Goal: Task Accomplishment & Management: Complete application form

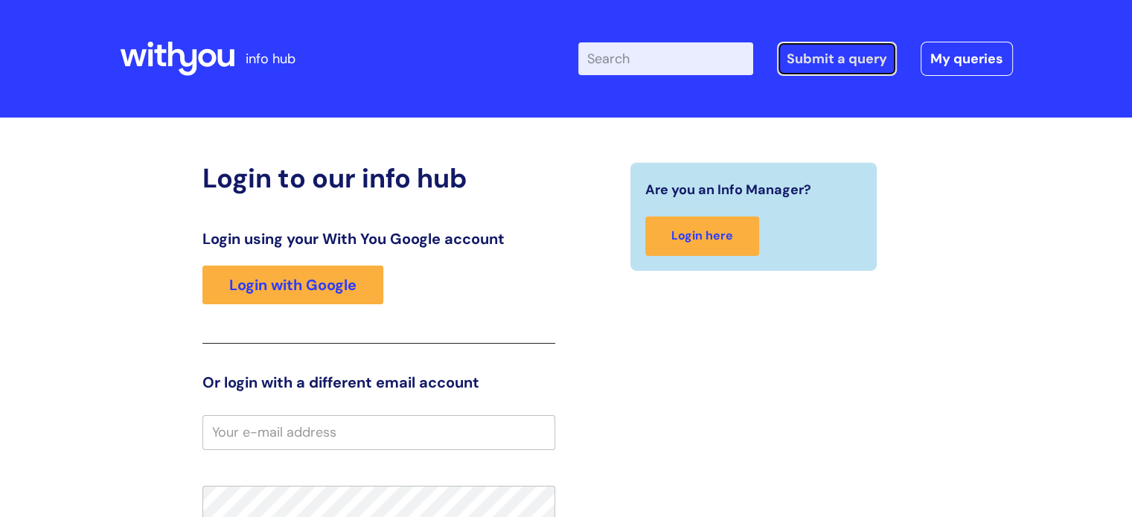
click at [857, 65] on link "Submit a query" at bounding box center [837, 59] width 120 height 34
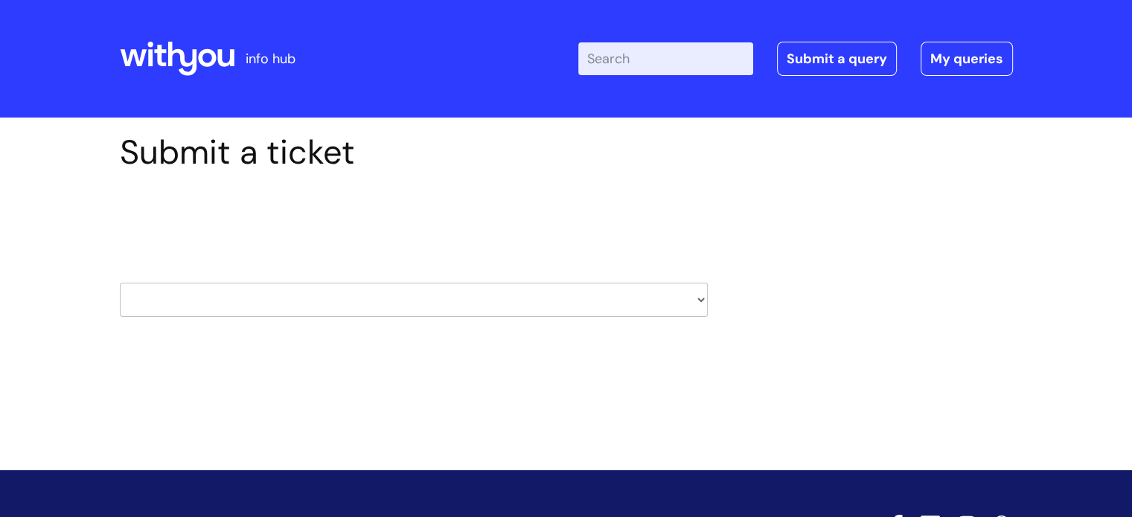
drag, startPoint x: 532, startPoint y: 302, endPoint x: 526, endPoint y: 312, distance: 11.4
click at [532, 302] on select "HR / People IT and Support Clinical Drug Alerts Finance Accounts Data Support T…" at bounding box center [414, 300] width 588 height 34
select select "external_communications"
